Goal: Task Accomplishment & Management: Manage account settings

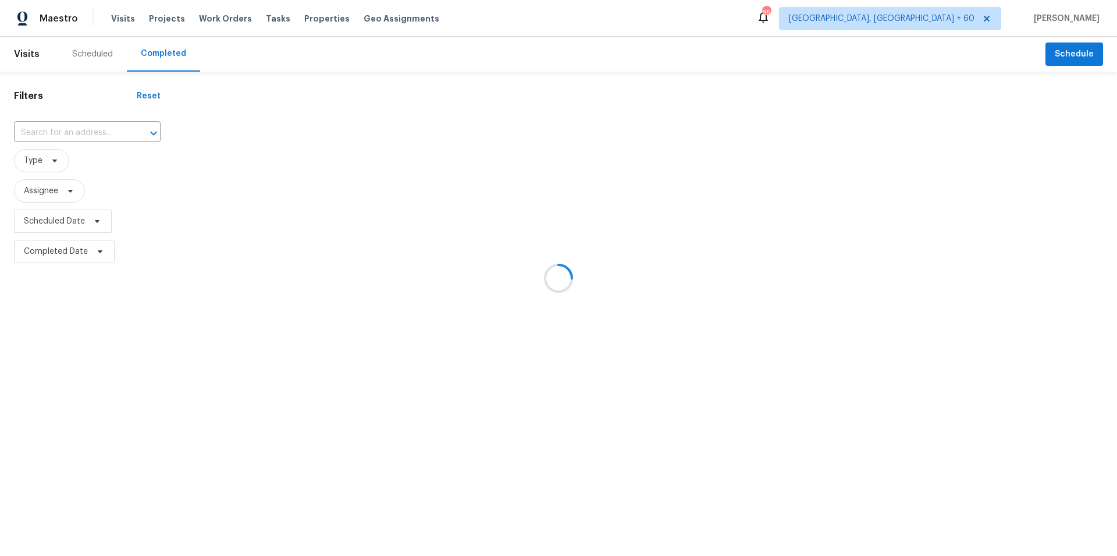
click at [91, 133] on div at bounding box center [558, 278] width 1117 height 556
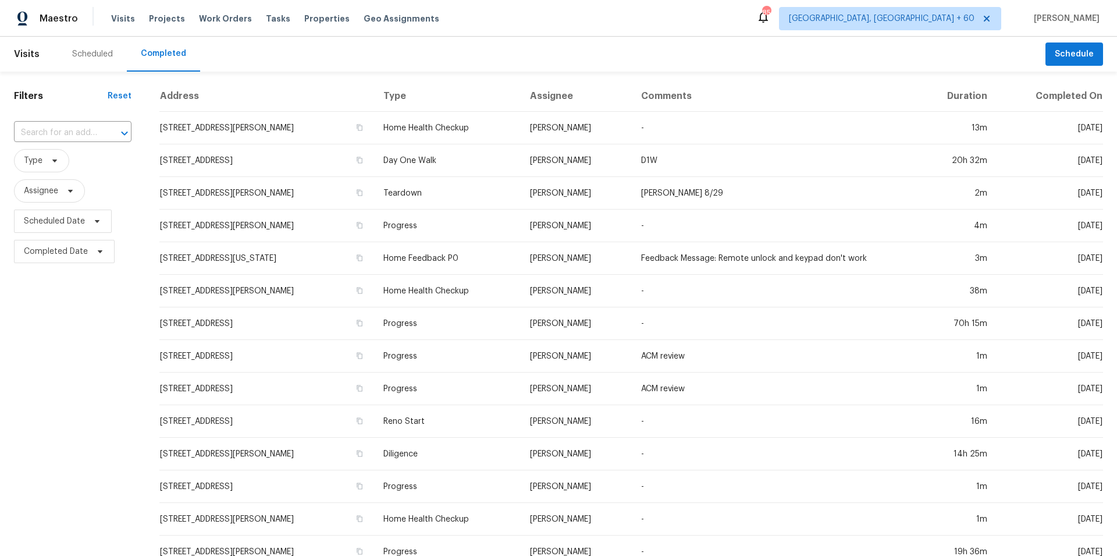
click at [76, 128] on input "text" at bounding box center [56, 133] width 85 height 18
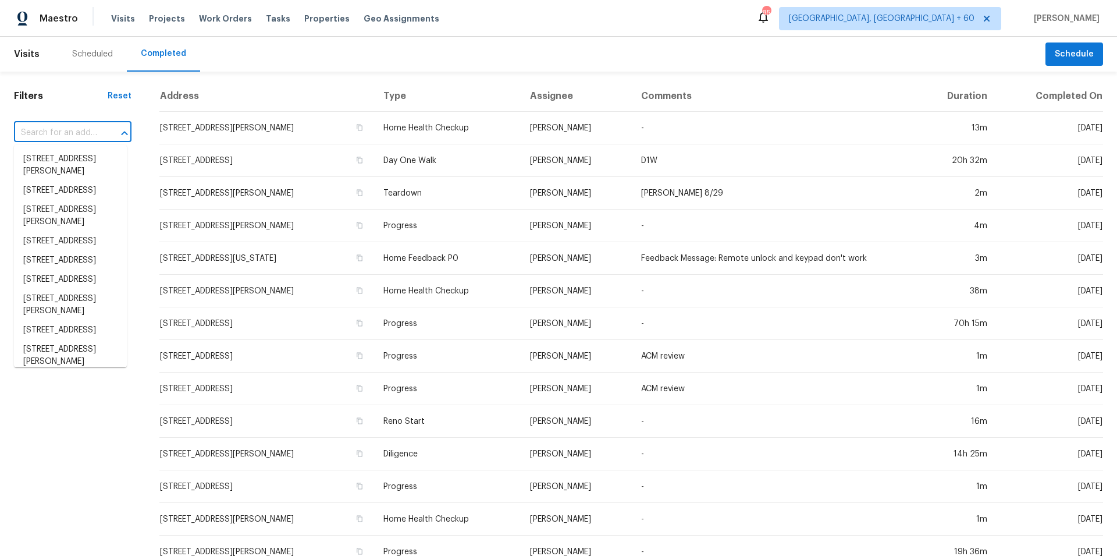
paste input "[STREET_ADDRESS]"
type input "[STREET_ADDRESS]"
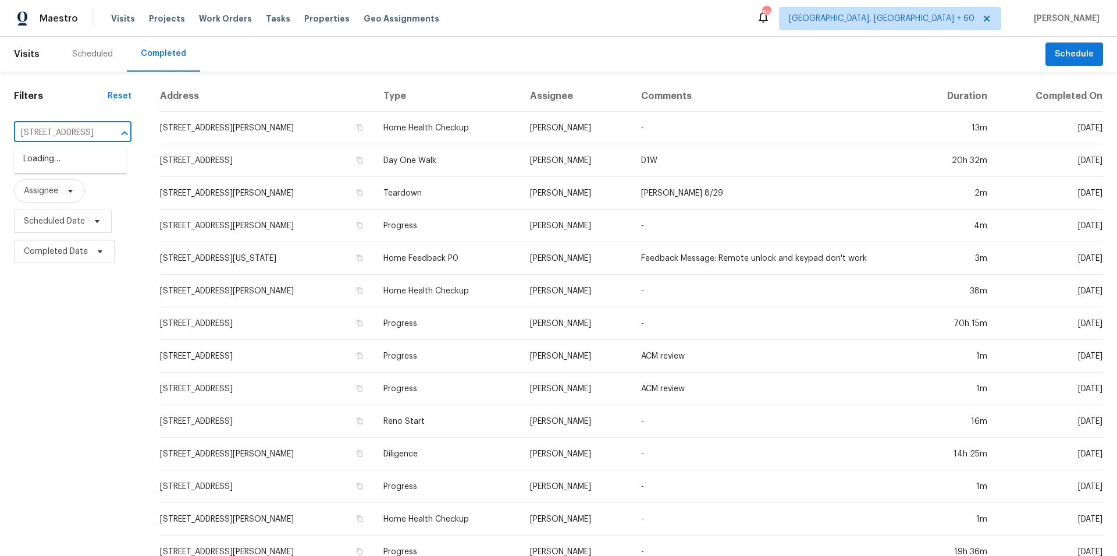
scroll to position [0, 63]
click at [63, 169] on li "[STREET_ADDRESS]" at bounding box center [70, 159] width 113 height 19
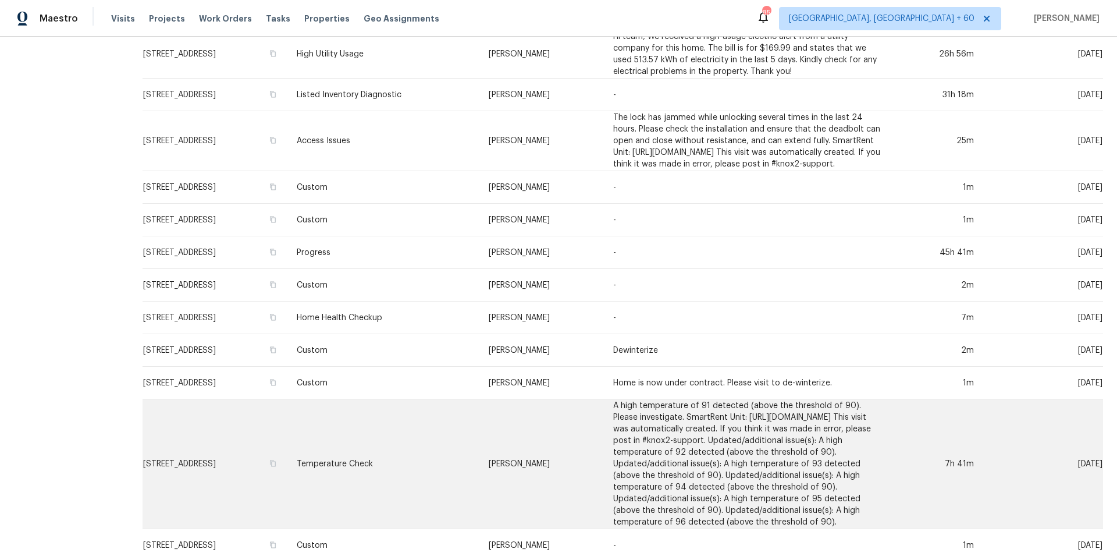
scroll to position [400, 0]
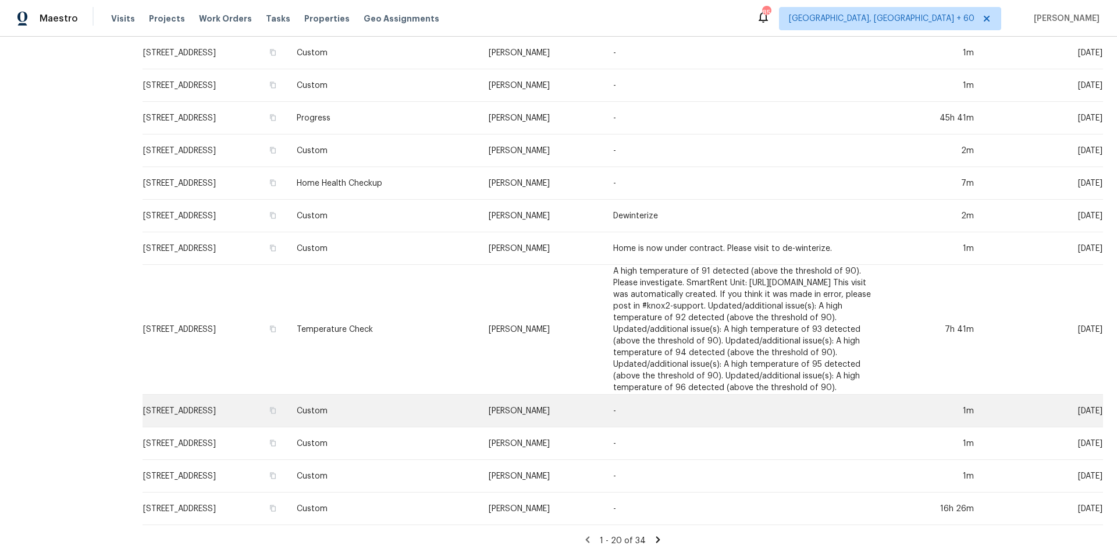
click at [397, 395] on td "Custom" at bounding box center [383, 411] width 192 height 33
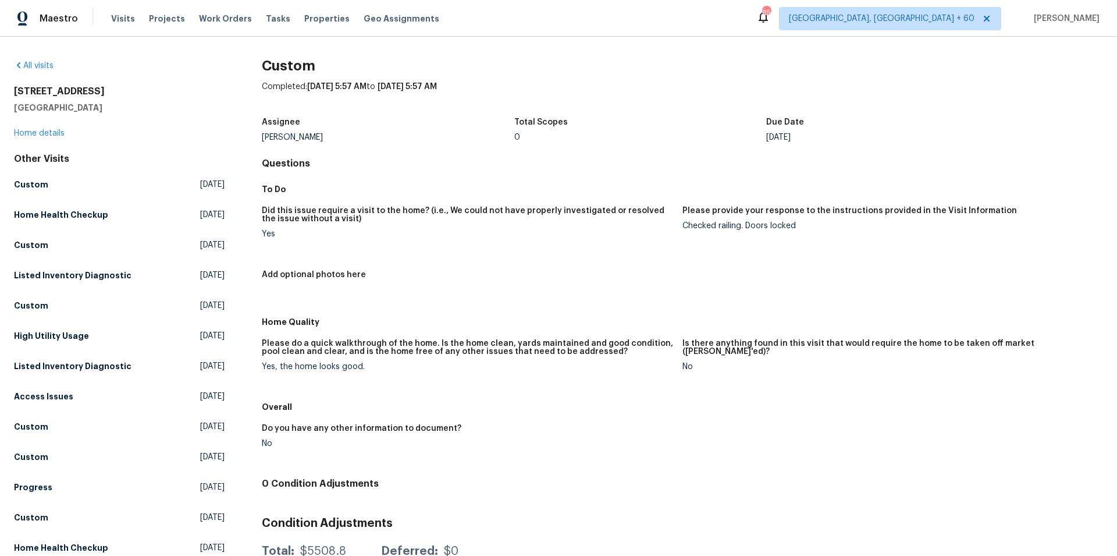
click at [49, 128] on div "[STREET_ADDRESS][PERSON_NAME] Home details" at bounding box center [119, 113] width 211 height 54
click at [55, 132] on link "Home details" at bounding box center [39, 133] width 51 height 8
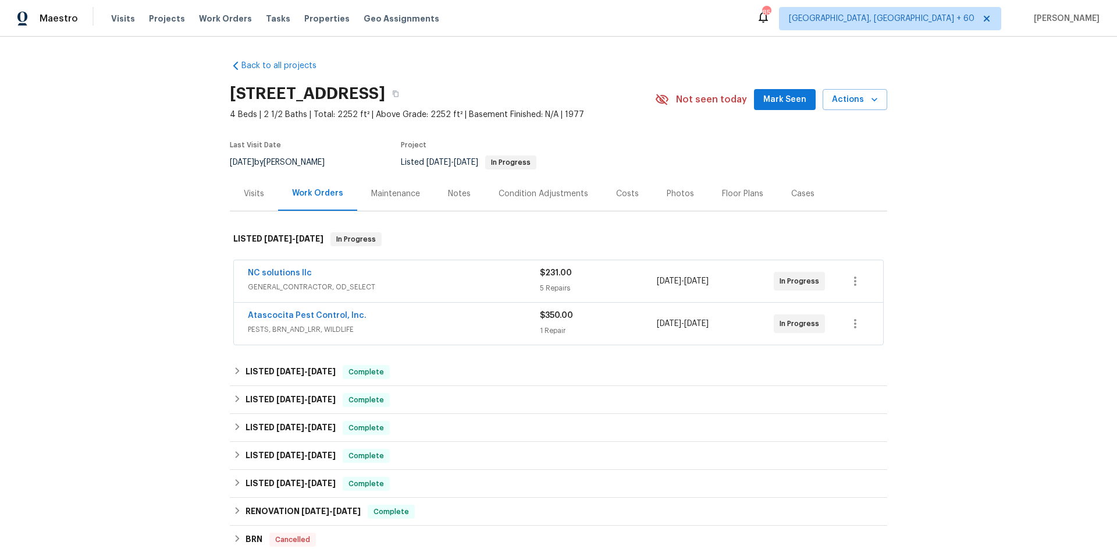
click at [669, 195] on div "Photos" at bounding box center [680, 194] width 27 height 12
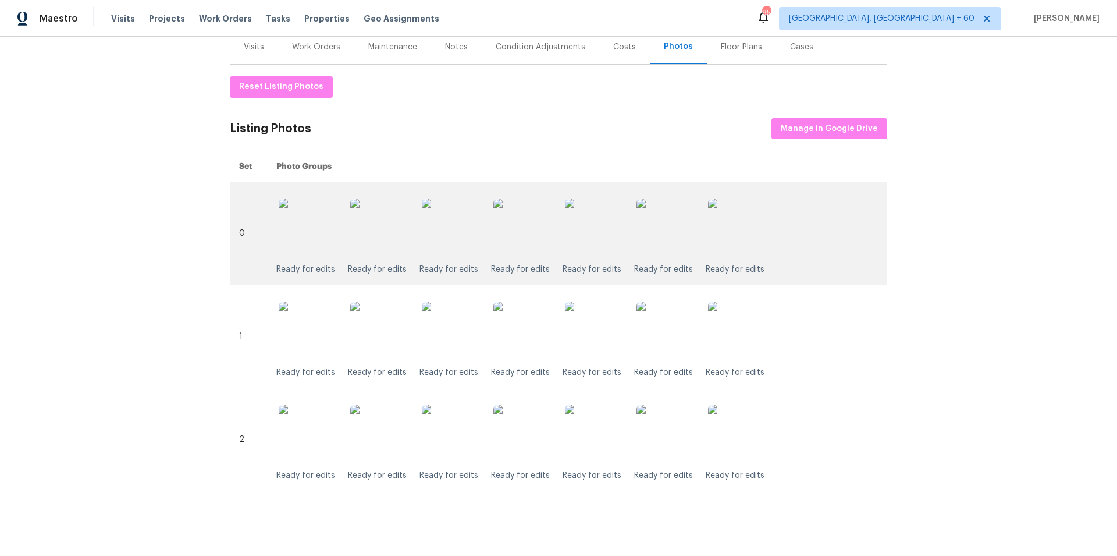
scroll to position [49, 0]
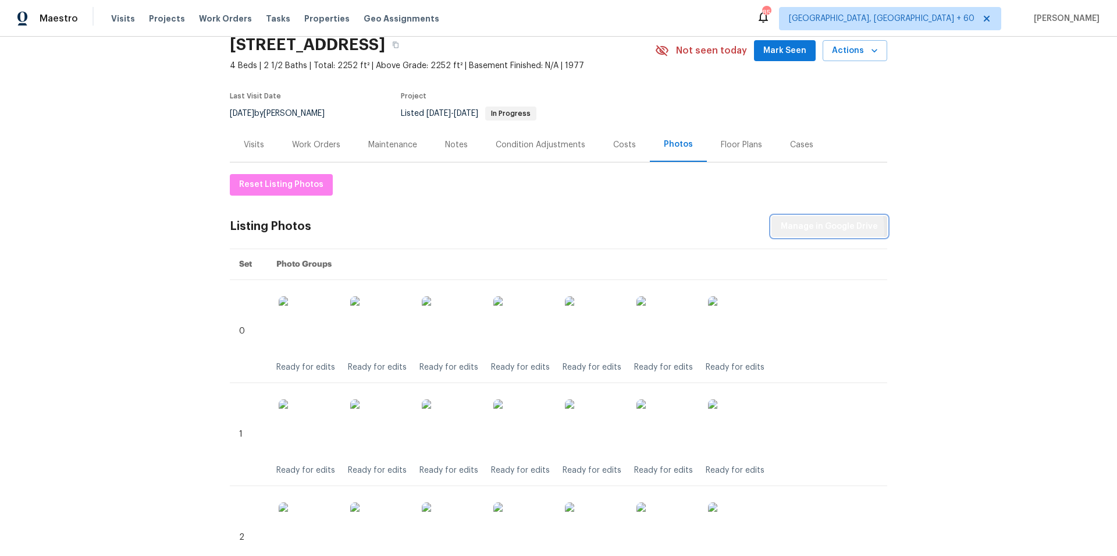
click at [809, 230] on span "Manage in Google Drive" at bounding box center [829, 226] width 97 height 15
click at [279, 188] on span "Reset Listing Photos" at bounding box center [281, 184] width 84 height 15
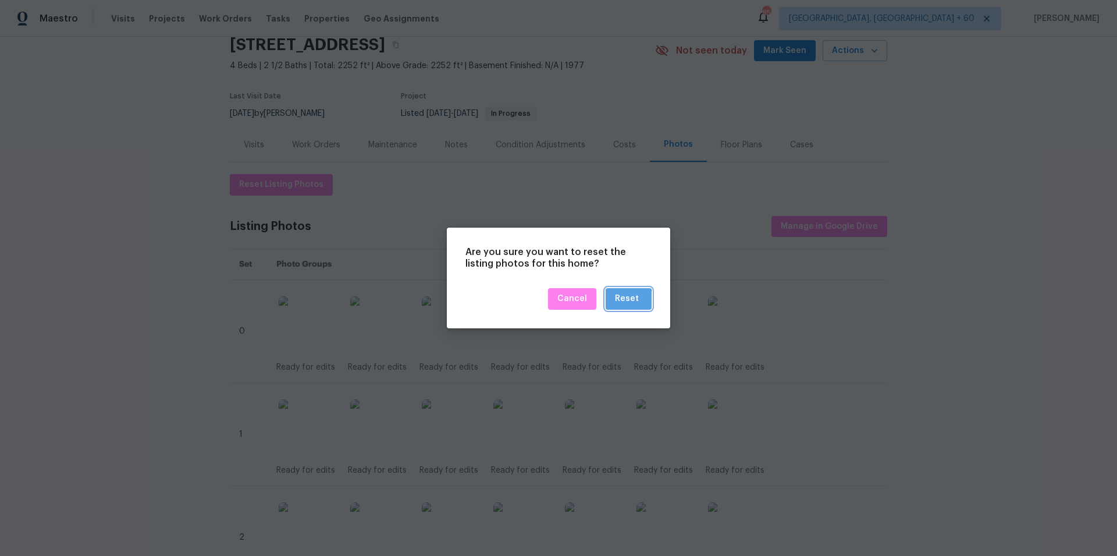
click at [619, 303] on div "Reset" at bounding box center [627, 299] width 24 height 15
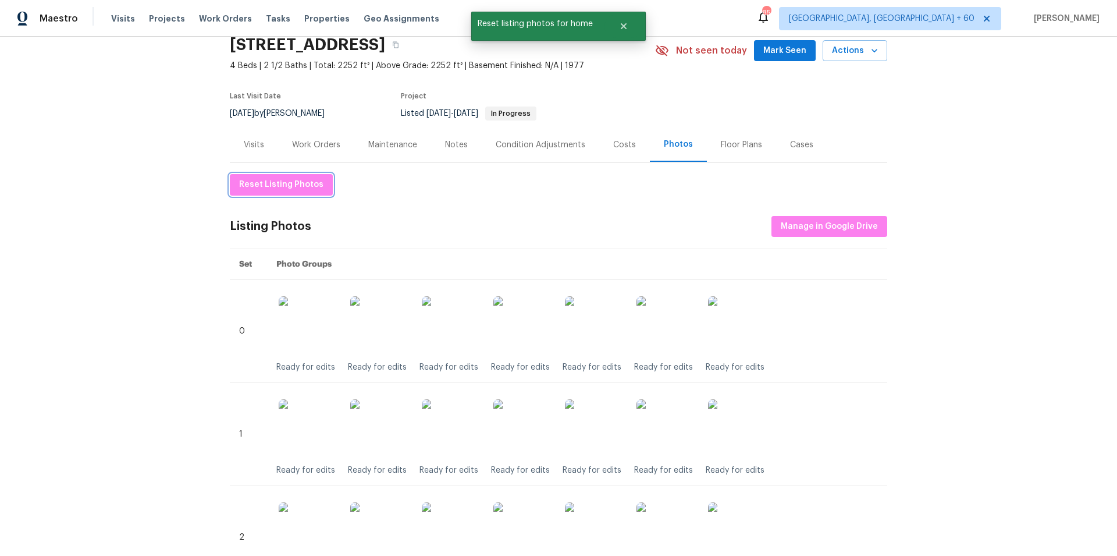
scroll to position [0, 0]
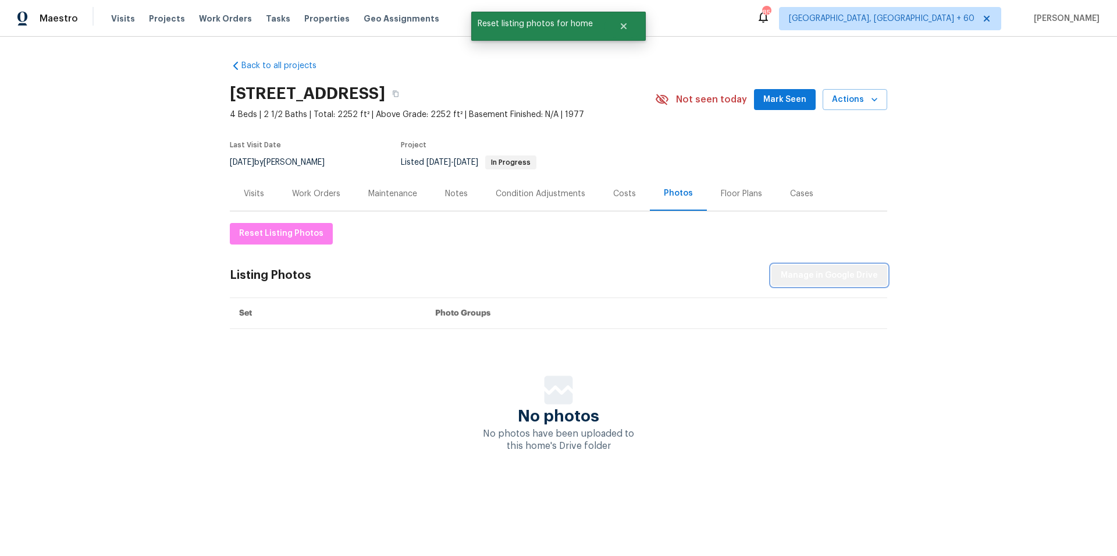
click at [834, 271] on span "Manage in Google Drive" at bounding box center [829, 275] width 97 height 15
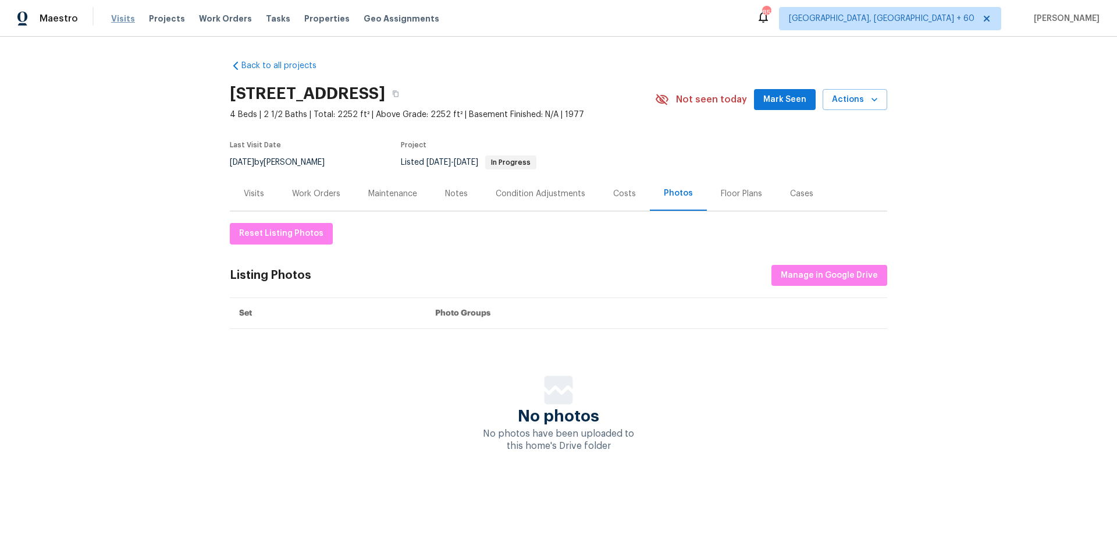
click at [118, 22] on span "Visits" at bounding box center [123, 19] width 24 height 12
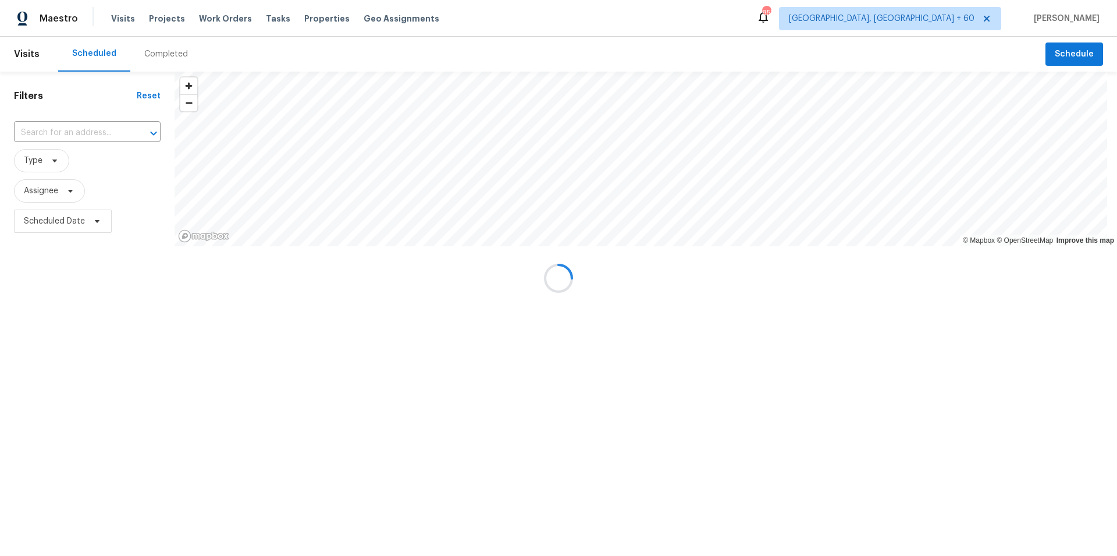
click at [161, 51] on div "Completed" at bounding box center [166, 54] width 44 height 12
click at [161, 51] on div at bounding box center [558, 278] width 1117 height 556
click at [73, 131] on div at bounding box center [558, 278] width 1117 height 556
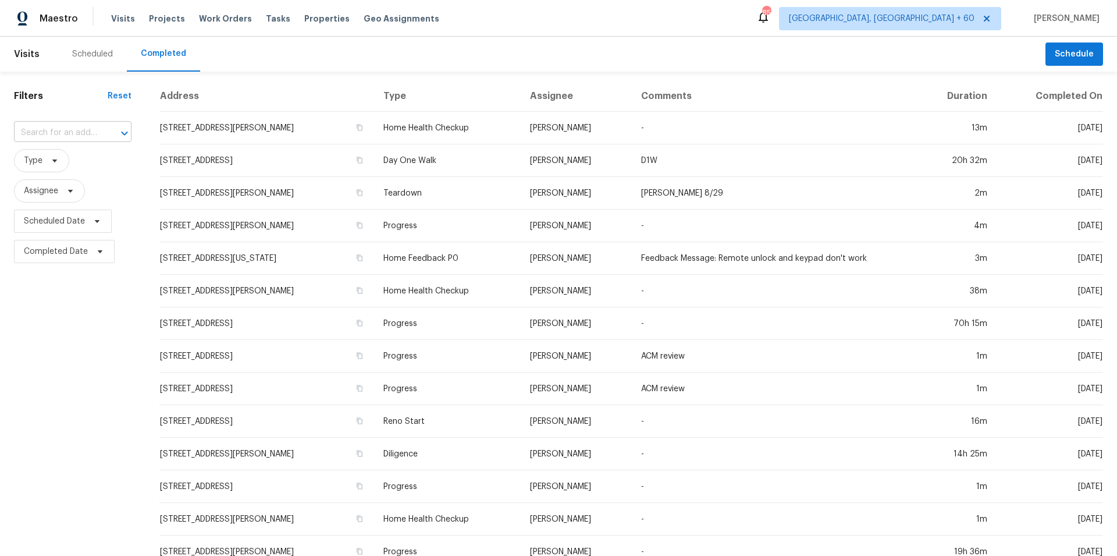
click at [45, 136] on input "text" at bounding box center [56, 133] width 85 height 18
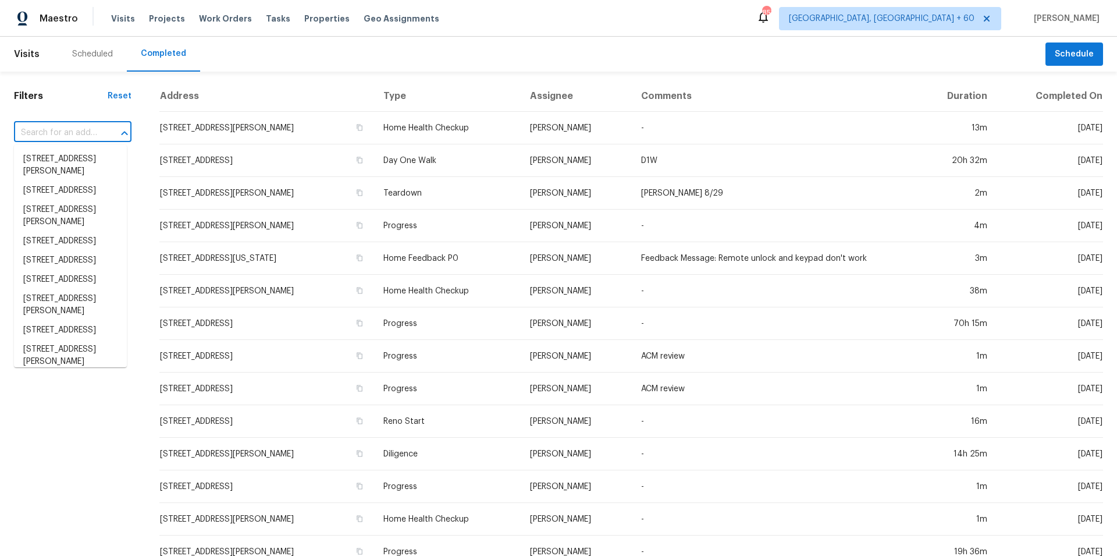
paste input "[STREET_ADDRESS][PERSON_NAME]"
type input "[STREET_ADDRESS][PERSON_NAME]"
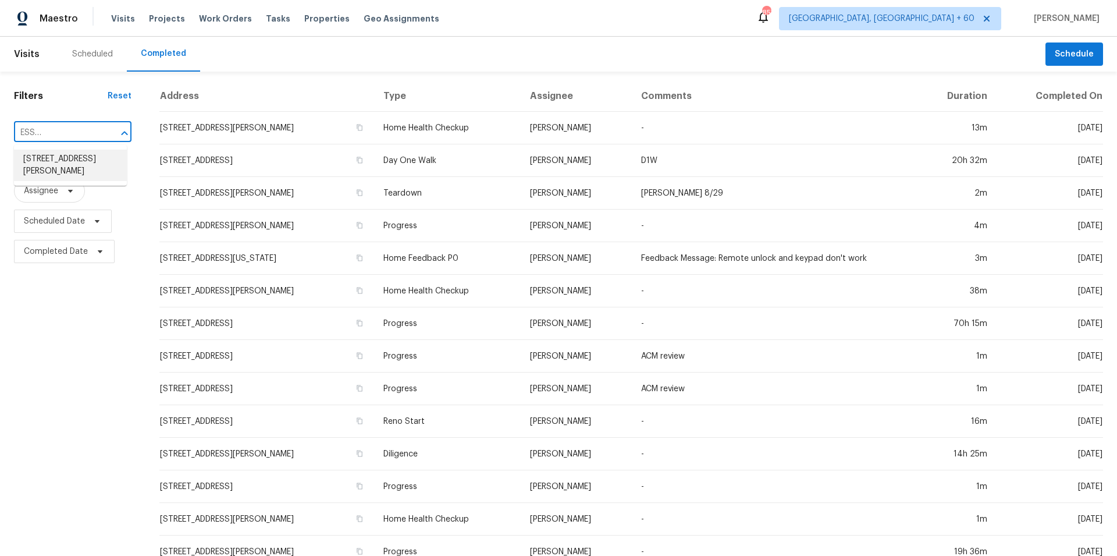
click at [57, 161] on li "[STREET_ADDRESS][PERSON_NAME]" at bounding box center [70, 165] width 113 height 31
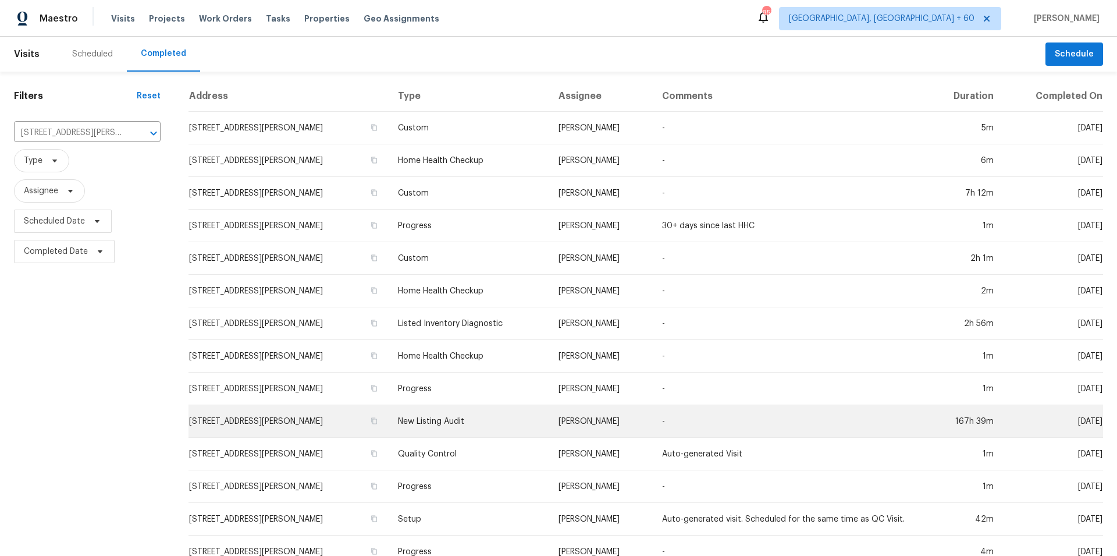
scroll to position [129, 0]
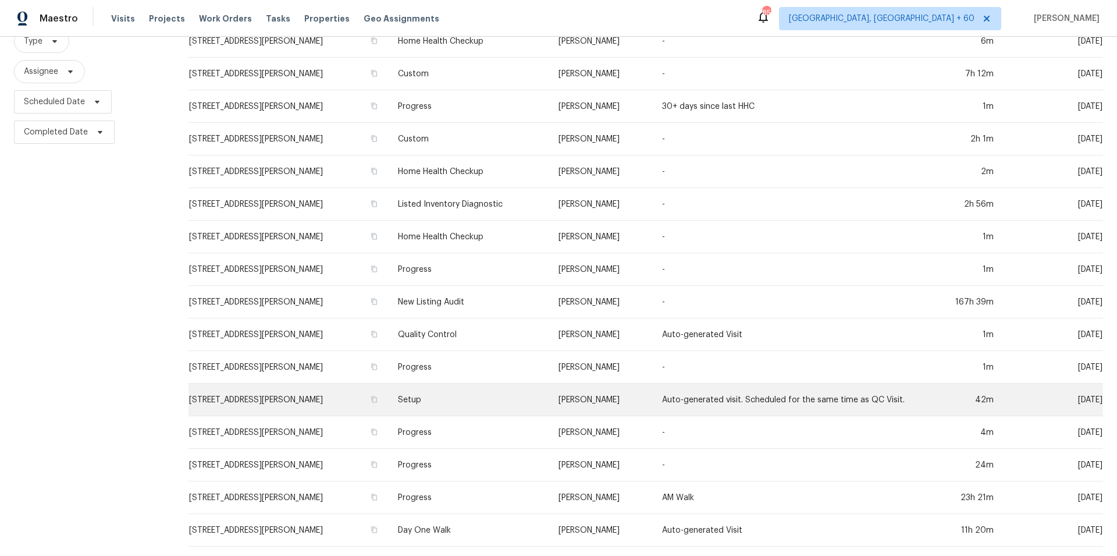
click at [452, 390] on td "Setup" at bounding box center [469, 399] width 160 height 33
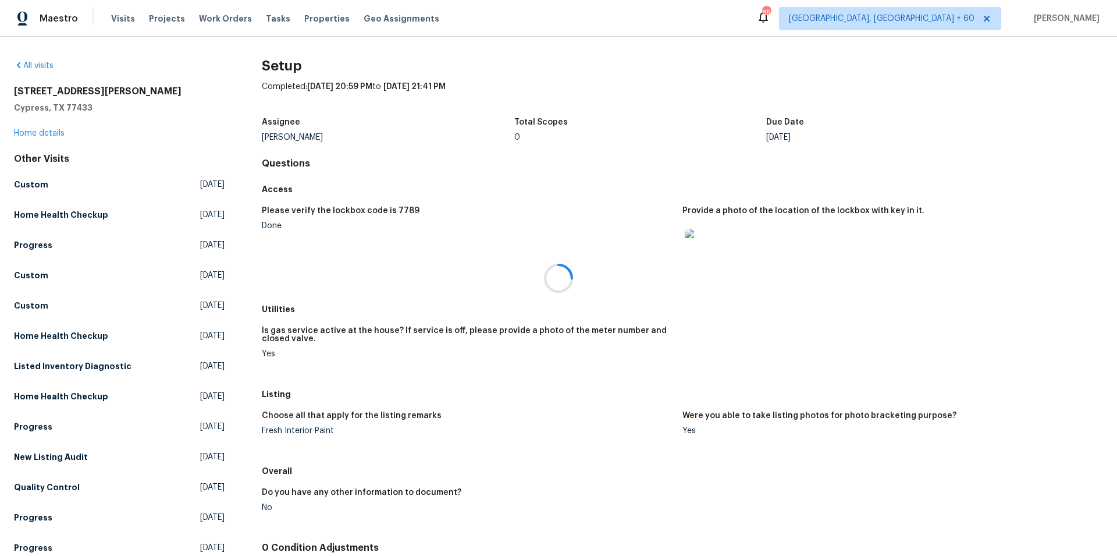
click at [46, 129] on div at bounding box center [558, 278] width 1117 height 556
click at [49, 133] on div at bounding box center [558, 278] width 1117 height 556
click at [54, 134] on link "Home details" at bounding box center [39, 133] width 51 height 8
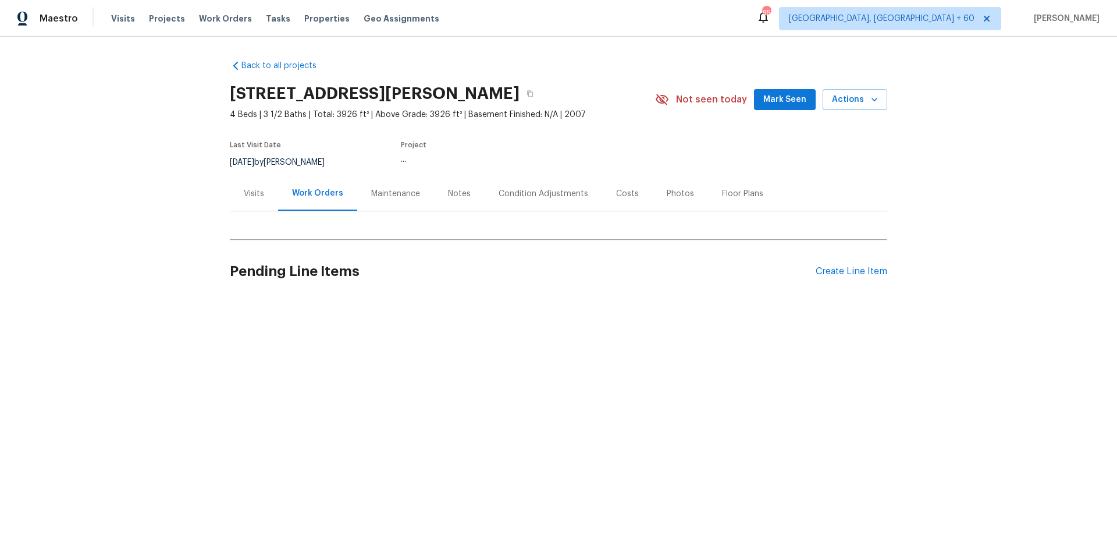
click at [673, 196] on div "Photos" at bounding box center [680, 194] width 27 height 12
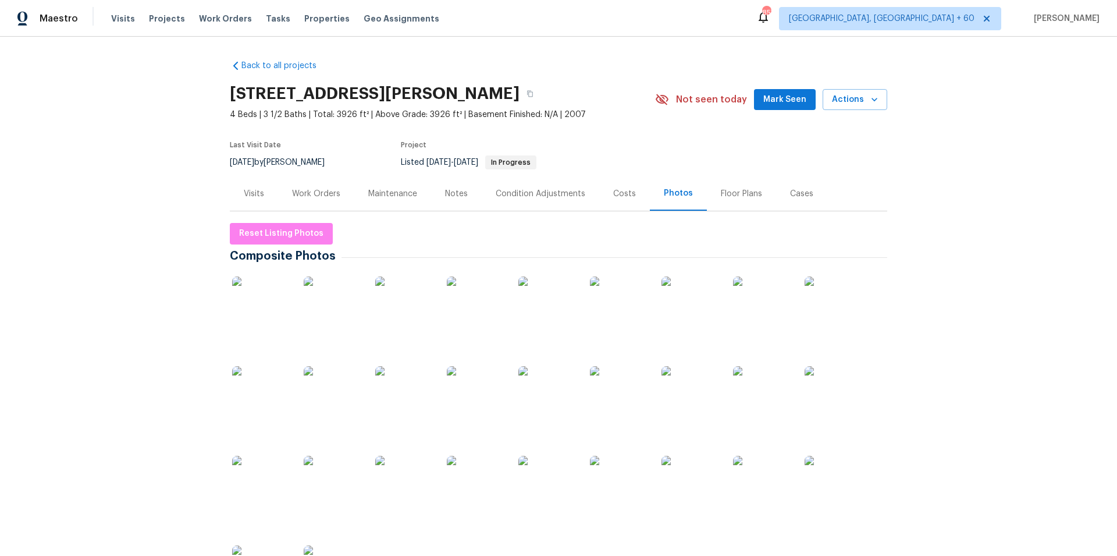
click at [833, 279] on img at bounding box center [834, 305] width 58 height 58
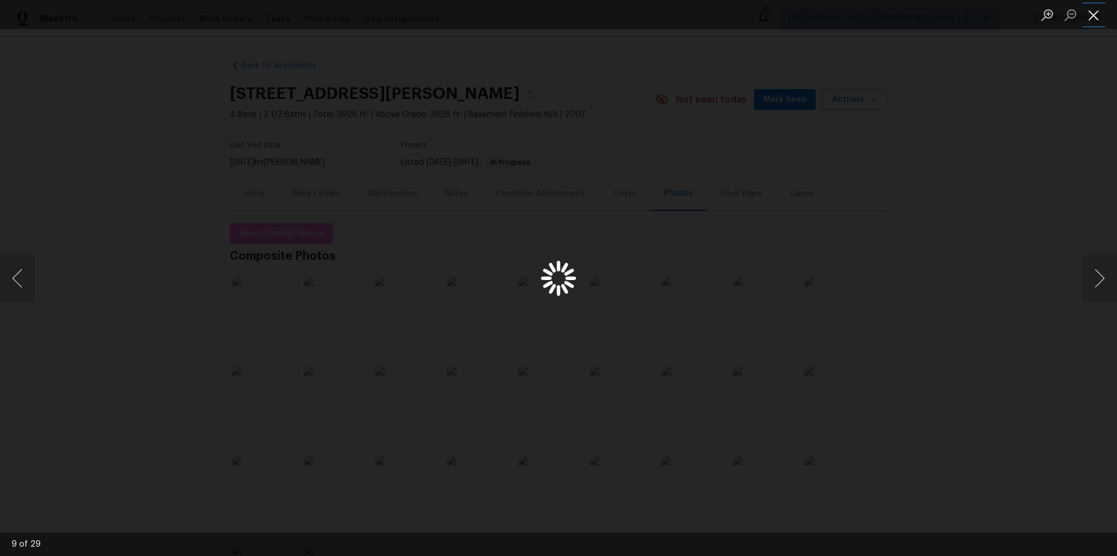
click at [1092, 12] on button "Close lightbox" at bounding box center [1093, 15] width 23 height 20
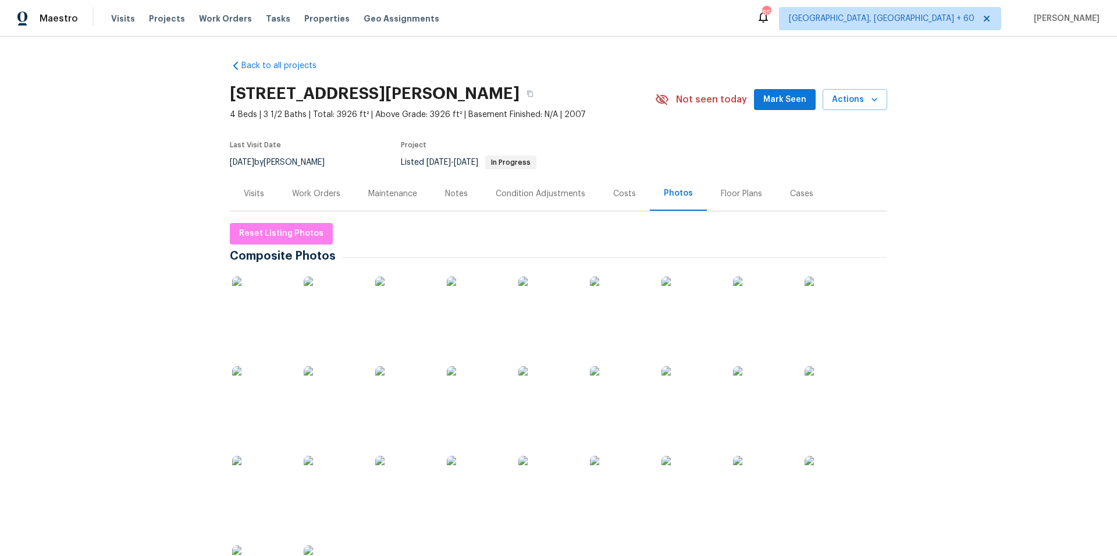
scroll to position [196, 0]
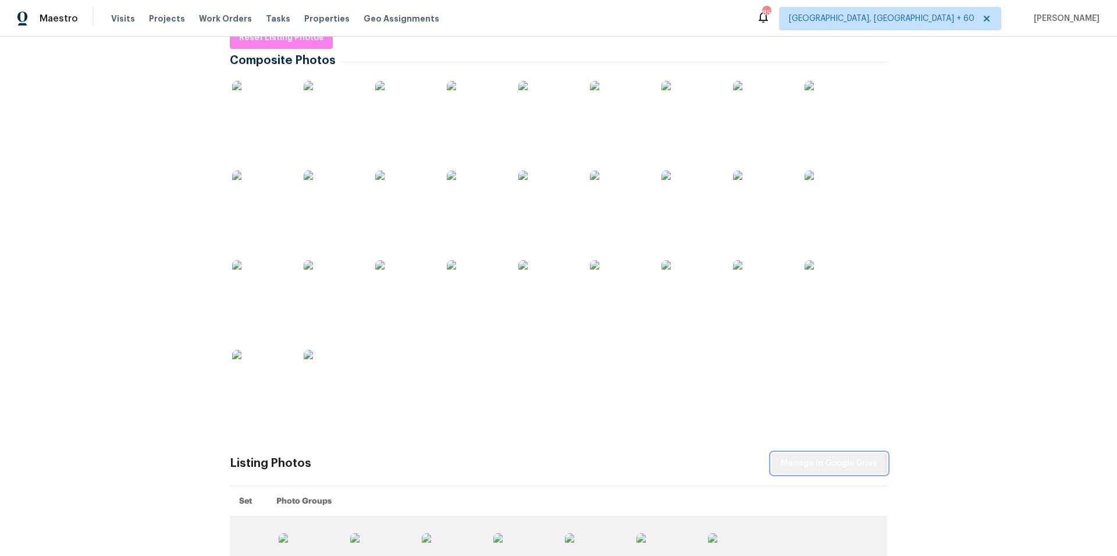
click at [827, 465] on span "Manage in Google Drive" at bounding box center [829, 463] width 97 height 15
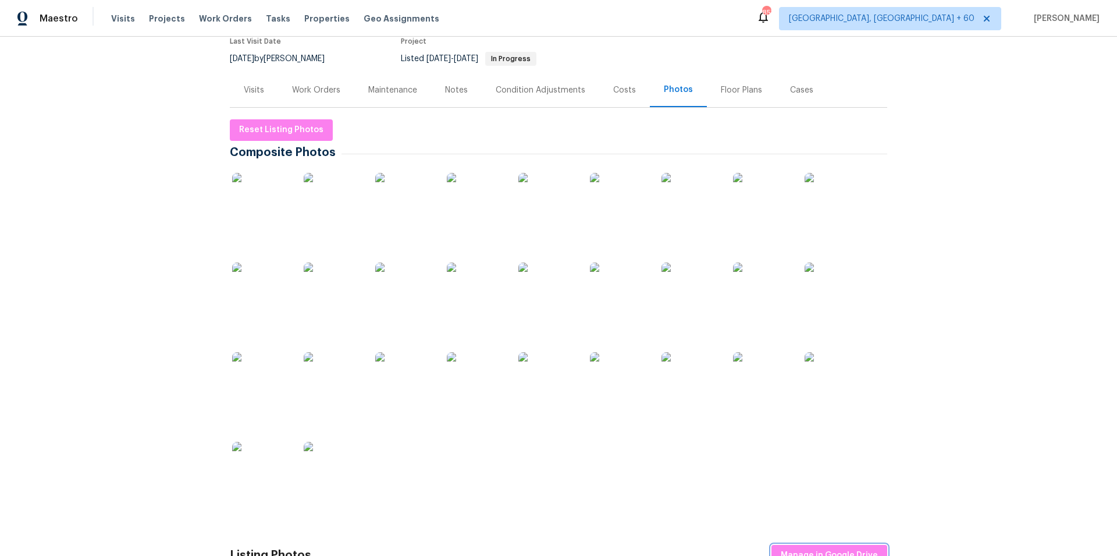
scroll to position [49, 0]
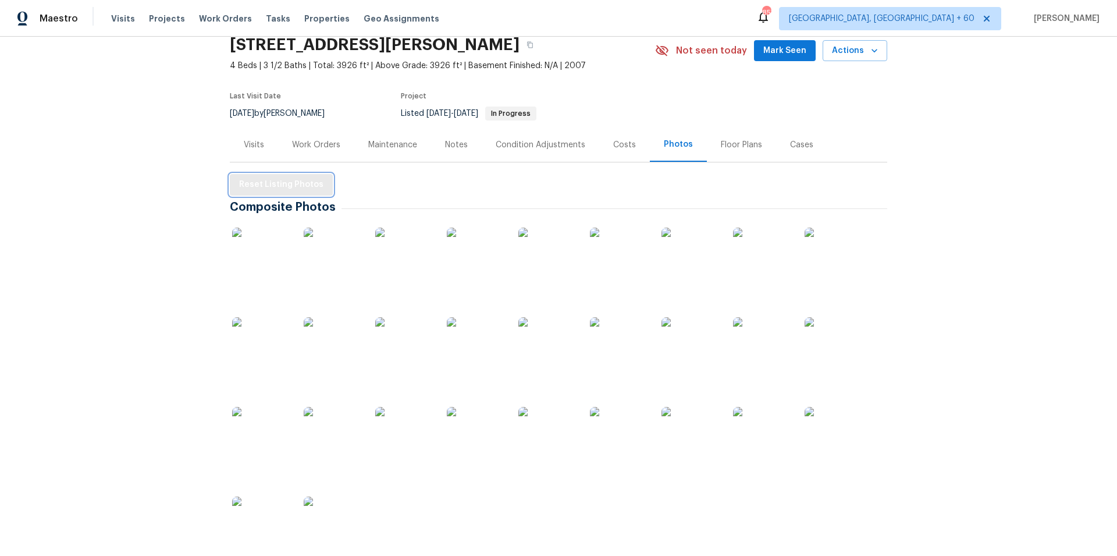
click at [285, 182] on span "Reset Listing Photos" at bounding box center [281, 184] width 84 height 15
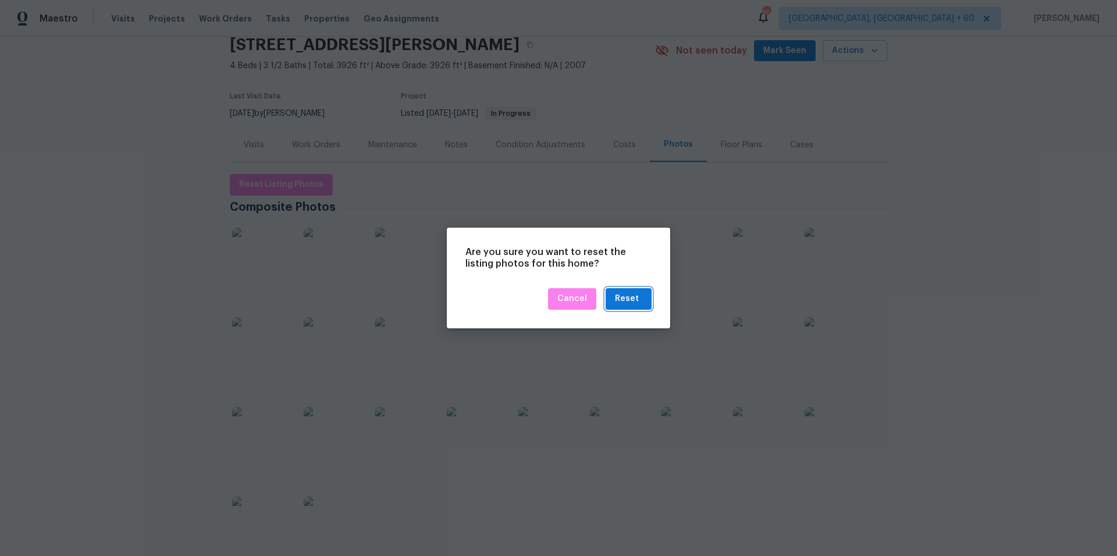
click at [633, 293] on div "Reset" at bounding box center [627, 299] width 24 height 15
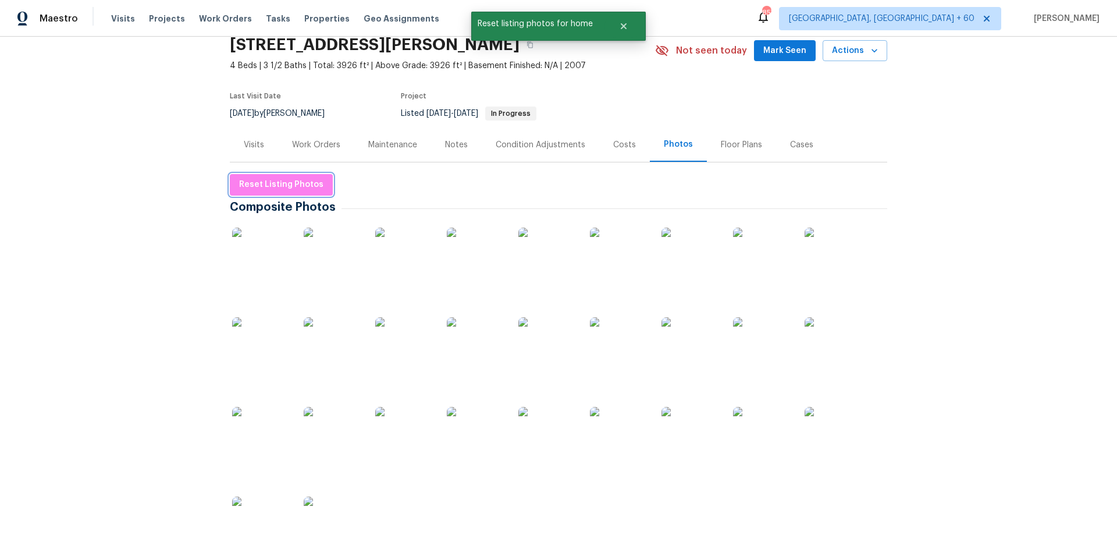
scroll to position [0, 0]
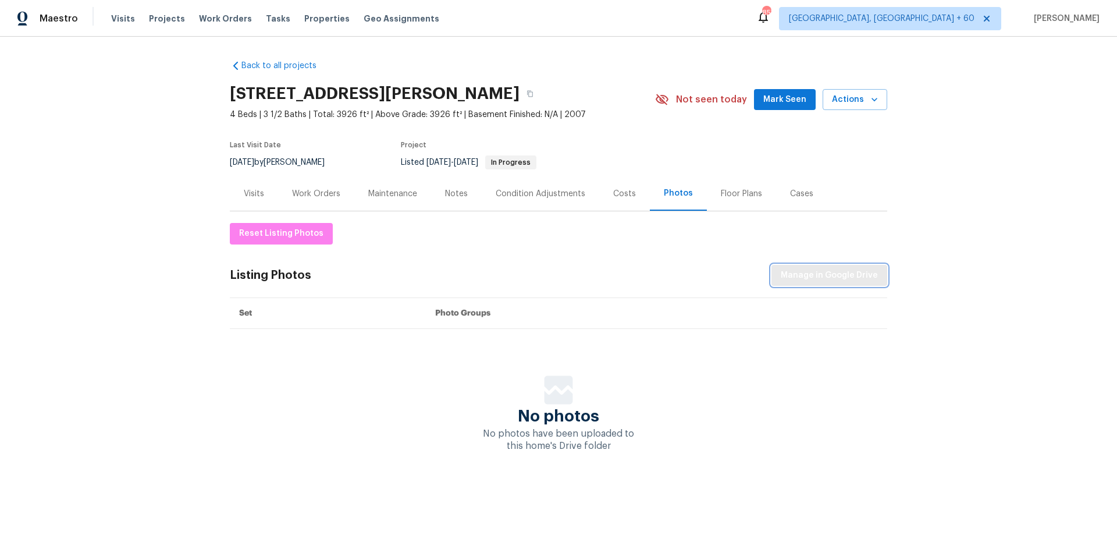
click at [811, 268] on span "Manage in Google Drive" at bounding box center [829, 275] width 97 height 15
